Goal: Information Seeking & Learning: Learn about a topic

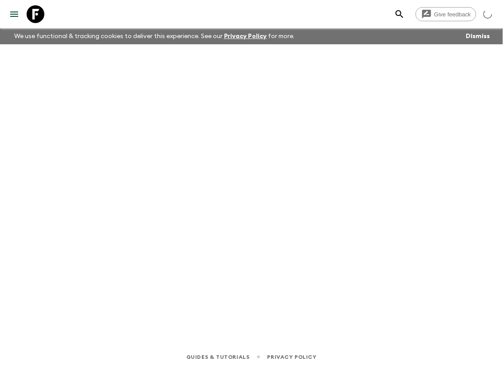
drag, startPoint x: 31, startPoint y: 12, endPoint x: 45, endPoint y: 15, distance: 15.0
click at [31, 12] on icon at bounding box center [36, 14] width 18 height 18
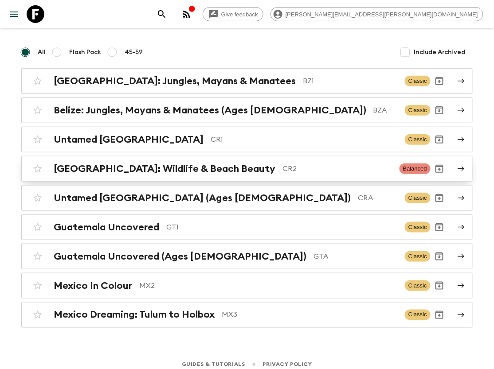
scroll to position [72, 0]
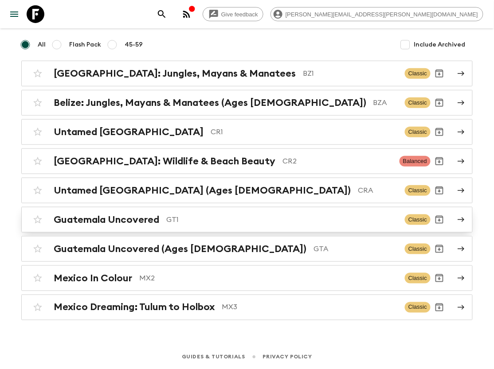
click at [245, 217] on p "GT1" at bounding box center [281, 220] width 231 height 11
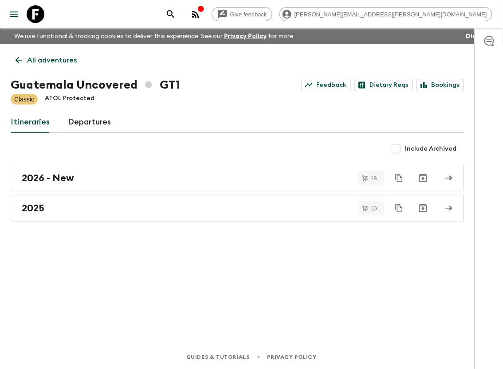
click at [26, 55] on link "All adventures" at bounding box center [46, 60] width 71 height 18
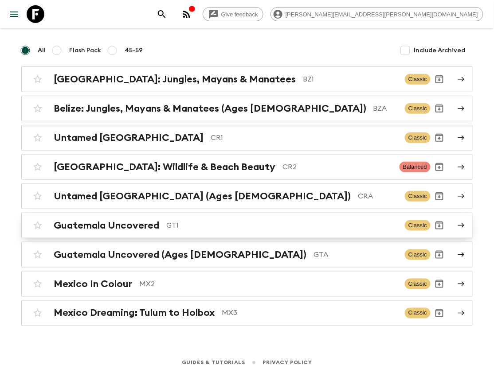
scroll to position [72, 0]
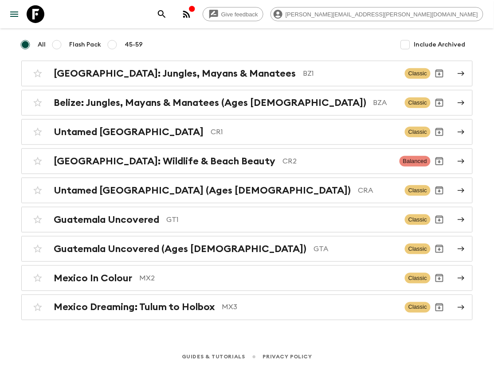
click at [313, 246] on p "GTA" at bounding box center [355, 249] width 84 height 11
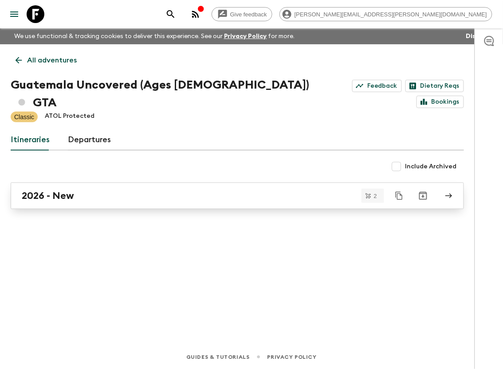
click at [207, 184] on link "2026 - New" at bounding box center [237, 196] width 453 height 27
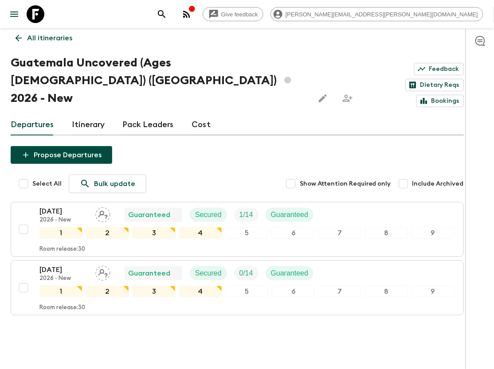
scroll to position [33, 0]
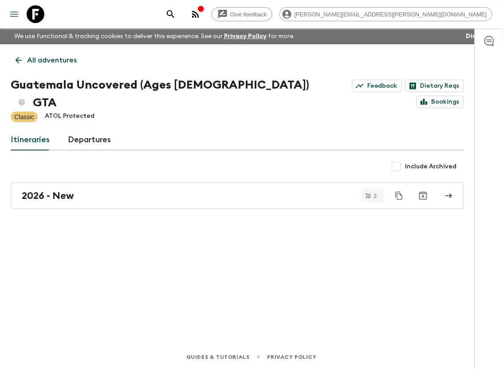
click at [13, 14] on icon "menu" at bounding box center [14, 14] width 8 height 5
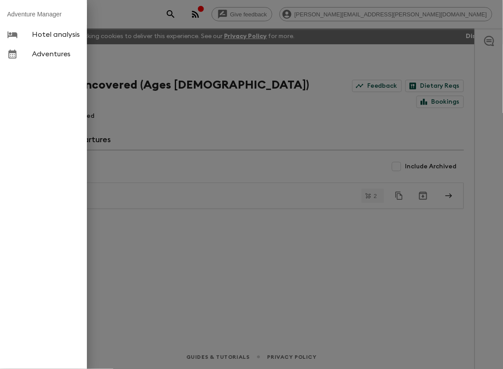
click at [139, 75] on div at bounding box center [251, 184] width 503 height 369
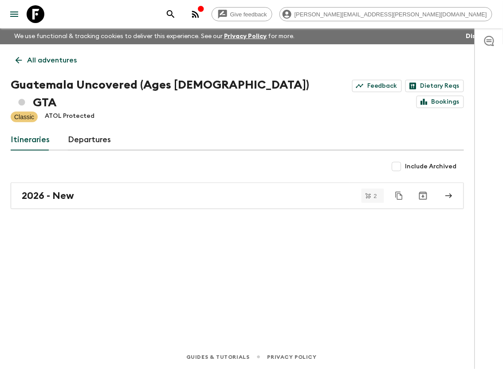
click at [16, 62] on icon at bounding box center [19, 60] width 10 height 10
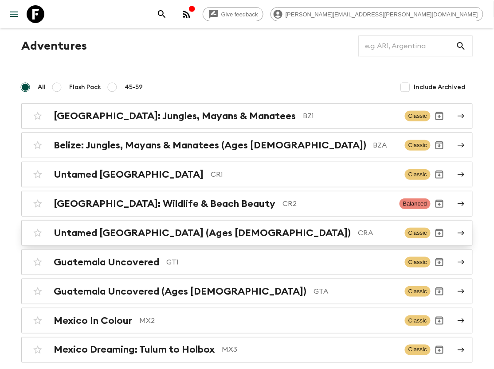
scroll to position [72, 0]
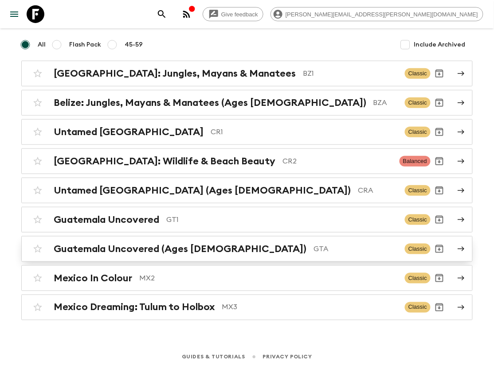
click at [313, 254] on p "GTA" at bounding box center [355, 249] width 84 height 11
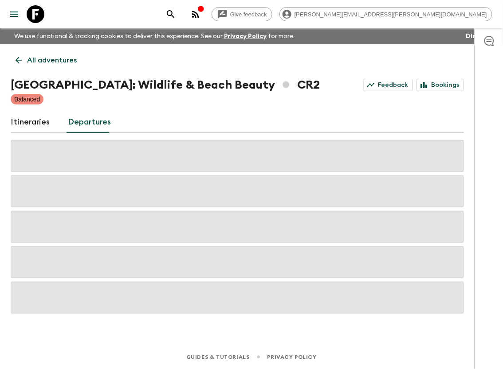
click at [36, 17] on icon at bounding box center [36, 14] width 18 height 18
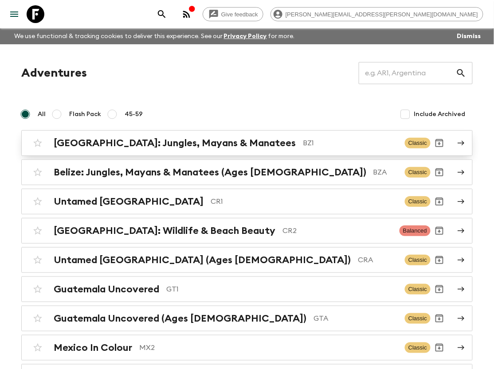
scroll to position [59, 0]
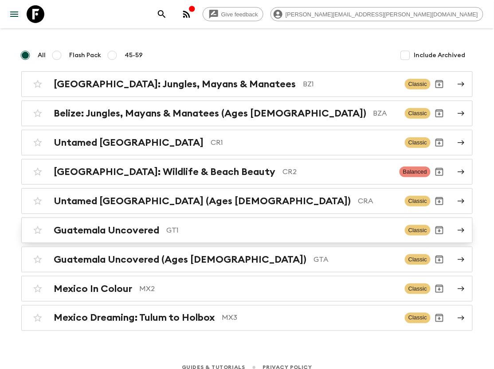
click at [240, 235] on p "GT1" at bounding box center [281, 230] width 231 height 11
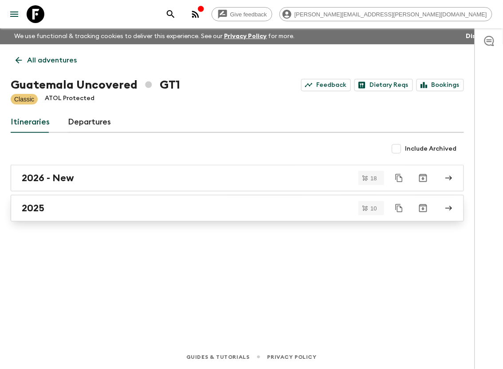
click at [229, 210] on div "2025" at bounding box center [229, 209] width 414 height 12
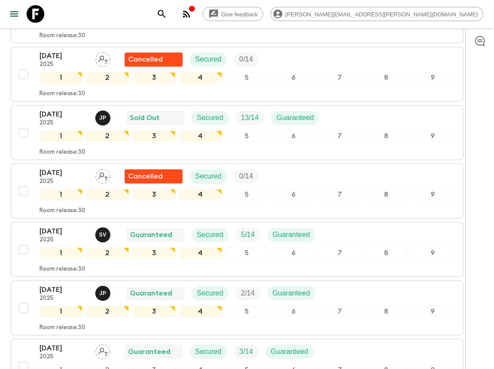
scroll to position [311, 0]
